Goal: Contribute content: Add original content to the website for others to see

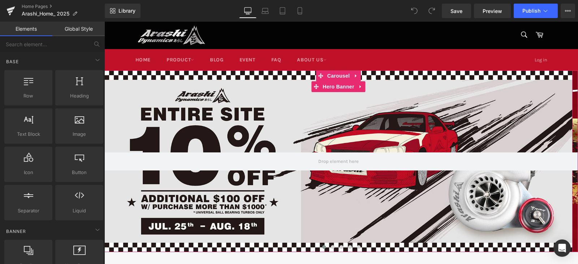
click at [461, 99] on div at bounding box center [338, 161] width 468 height 182
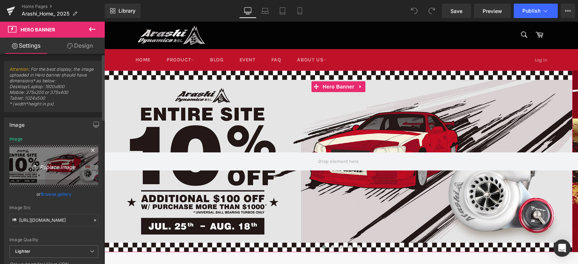
click at [58, 163] on icon "Replace Image" at bounding box center [54, 166] width 58 height 9
type input "C:\fakepath\全品項10%off_1920x745_B.jpg"
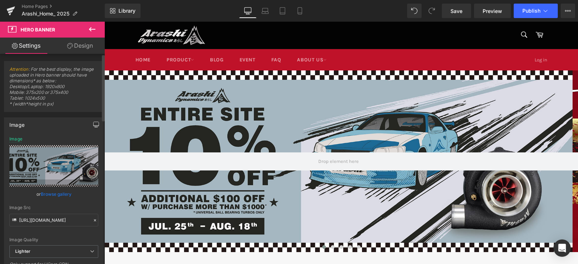
click at [94, 124] on icon "button" at bounding box center [96, 125] width 6 height 6
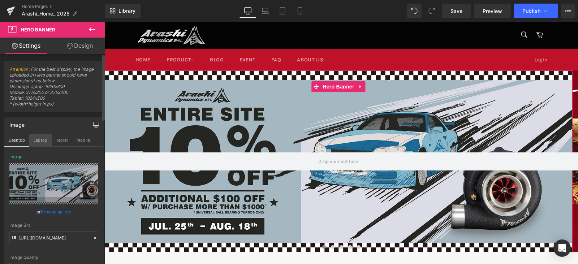
click at [34, 139] on button "Laptop" at bounding box center [40, 140] width 22 height 12
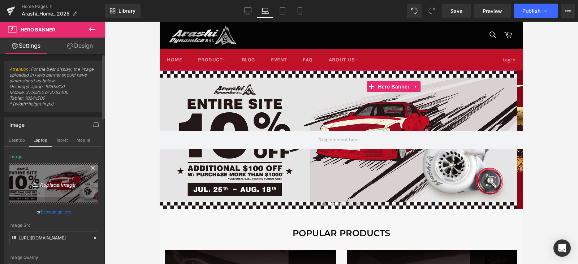
drag, startPoint x: 58, startPoint y: 213, endPoint x: 50, endPoint y: 168, distance: 45.2
click at [50, 168] on div "[URL][DOMAIN_NAME] Image Replace Image Upload image or Browse gallery Image Src…" at bounding box center [53, 222] width 99 height 137
click at [54, 186] on icon "Replace Image" at bounding box center [54, 183] width 58 height 9
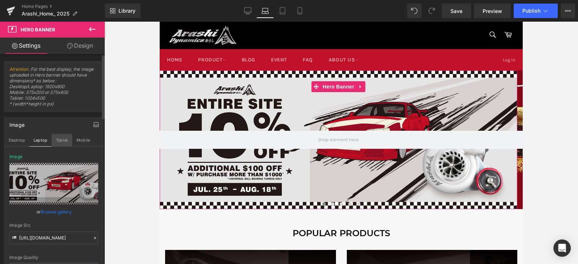
click at [61, 138] on button "Tablet" at bounding box center [62, 140] width 21 height 12
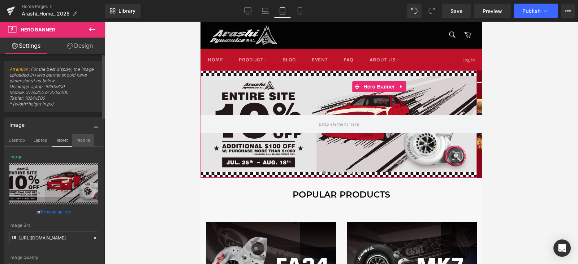
click at [85, 140] on button "Mobile" at bounding box center [83, 140] width 22 height 12
type input "[URL][DOMAIN_NAME]"
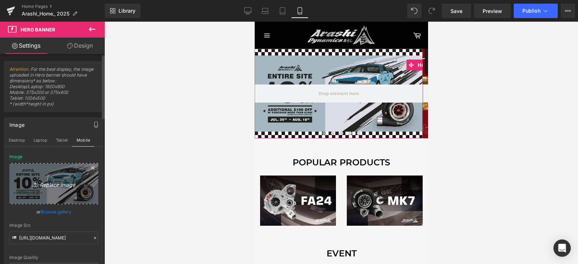
click at [57, 183] on icon "Replace Image" at bounding box center [54, 183] width 58 height 9
type input "C:\fakepath\全品項10%off_手機版 BANNER_B.jpg"
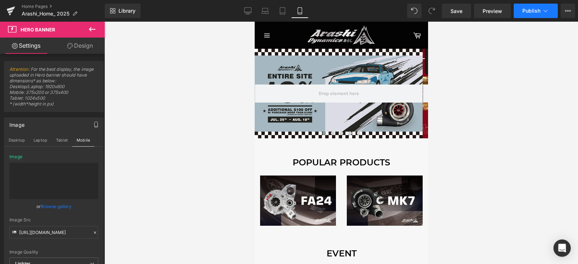
type input "[URL][DOMAIN_NAME]"
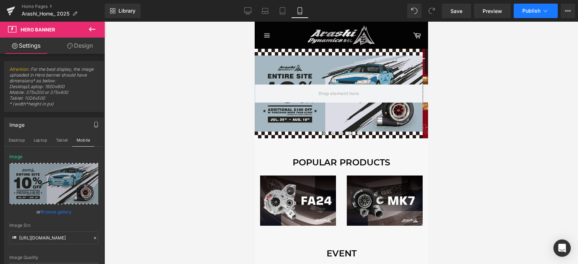
click at [535, 7] on button "Publish" at bounding box center [536, 11] width 44 height 14
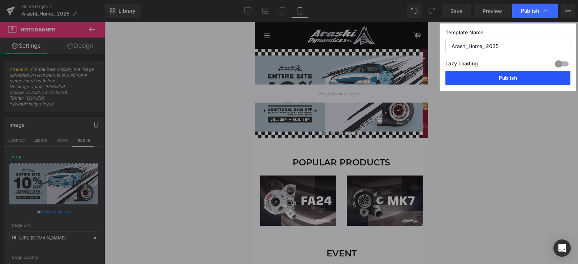
click at [498, 80] on button "Publish" at bounding box center [508, 78] width 125 height 14
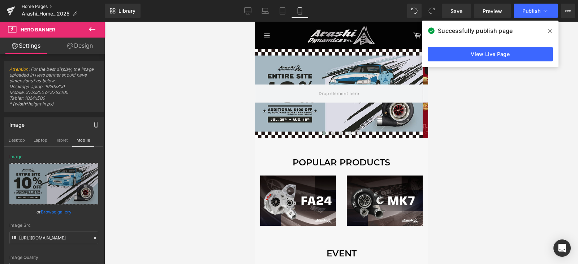
click at [38, 7] on link "Home Pages" at bounding box center [63, 7] width 83 height 6
